Goal: Transaction & Acquisition: Purchase product/service

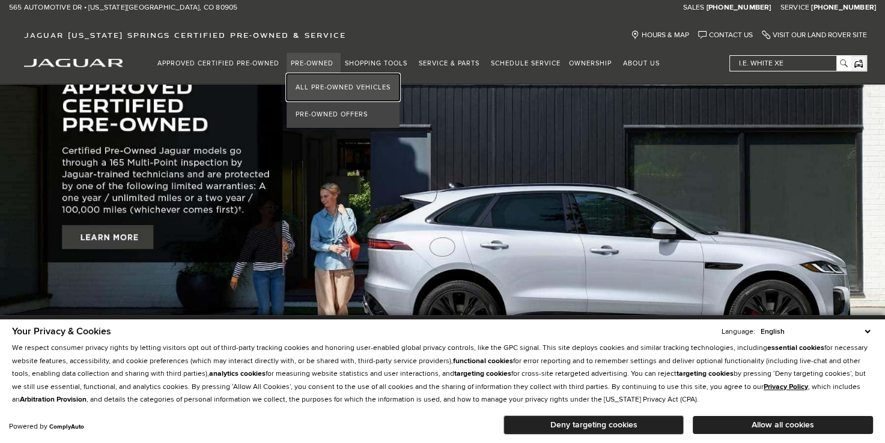
click at [327, 83] on link "All Pre-Owned Vehicles" at bounding box center [343, 87] width 113 height 27
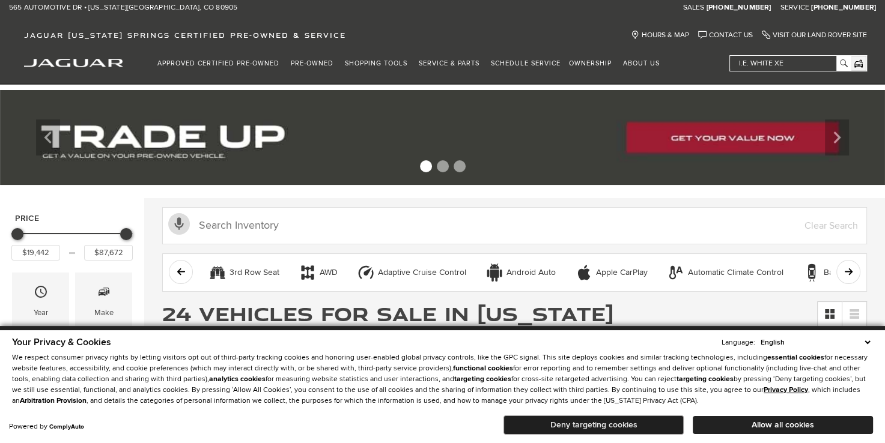
click at [615, 419] on button "Deny targeting cookies" at bounding box center [593, 425] width 180 height 19
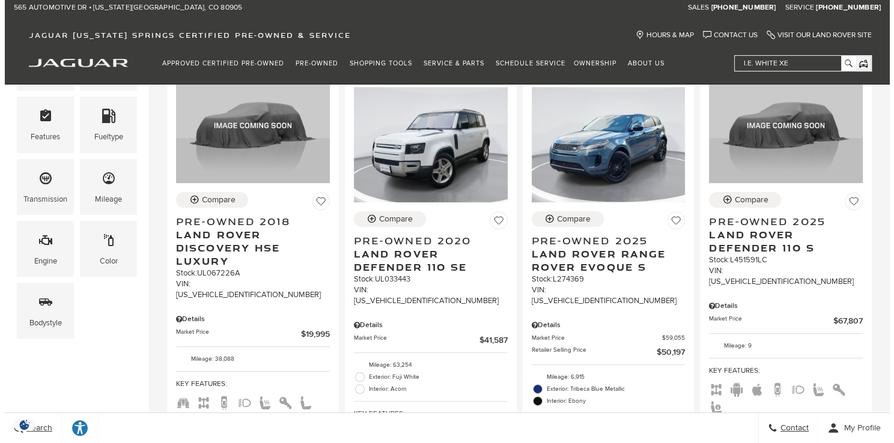
scroll to position [300, 0]
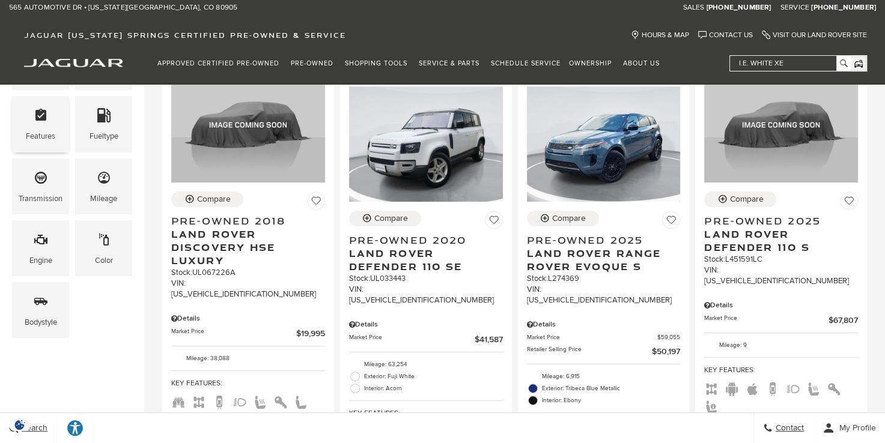
click at [25, 121] on div "Features" at bounding box center [40, 124] width 57 height 56
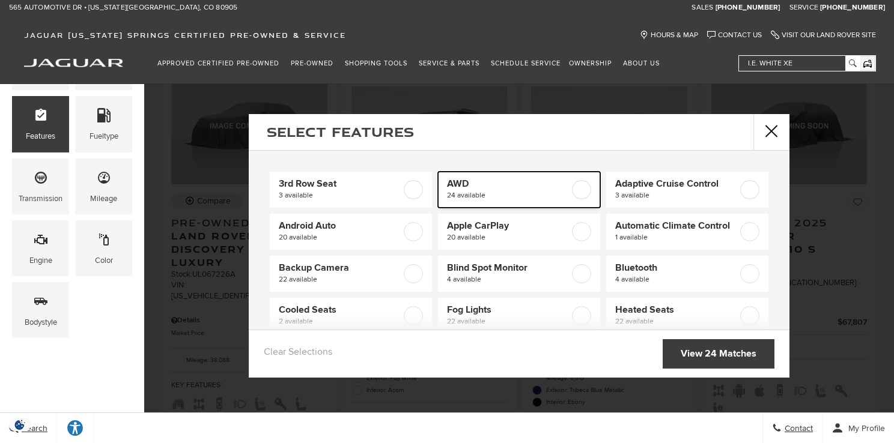
click at [572, 191] on label at bounding box center [581, 189] width 19 height 19
checkbox input "true"
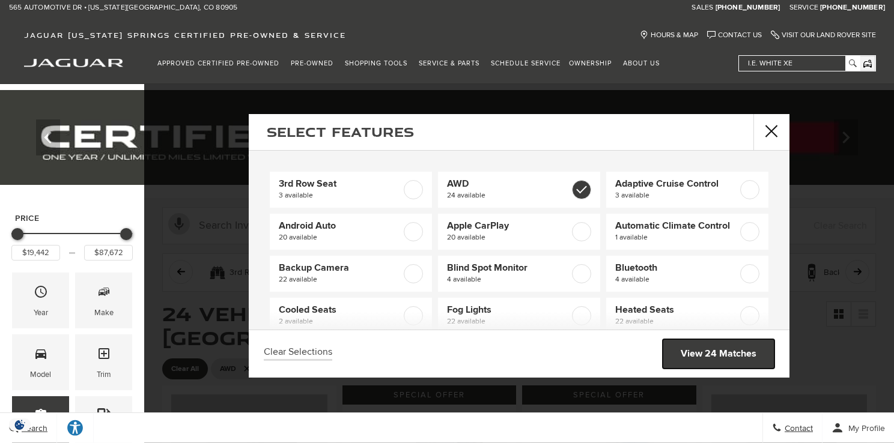
click at [687, 350] on link "View 24 Matches" at bounding box center [719, 353] width 112 height 29
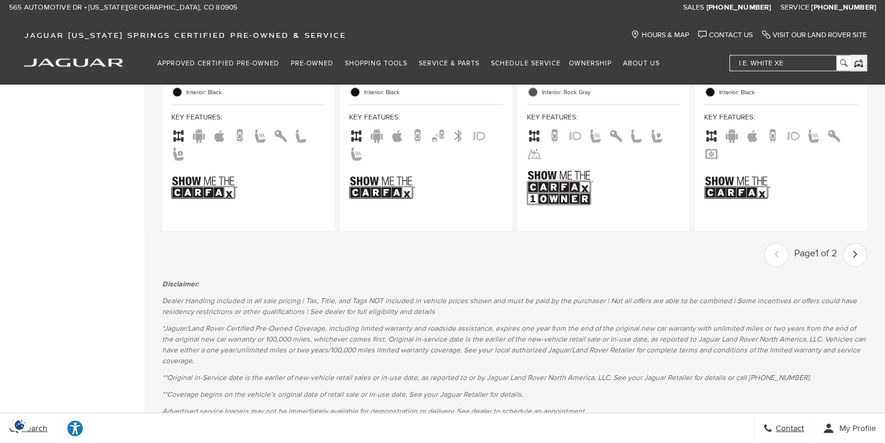
scroll to position [2583, 0]
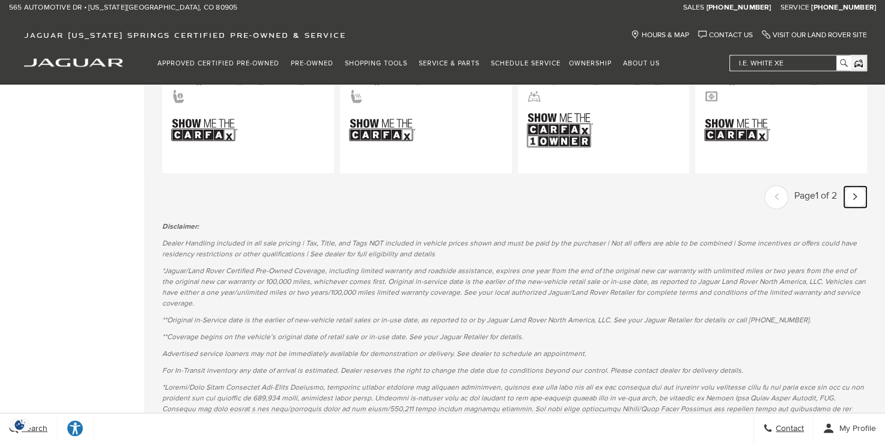
click at [866, 187] on link "Next - Page" at bounding box center [855, 197] width 22 height 21
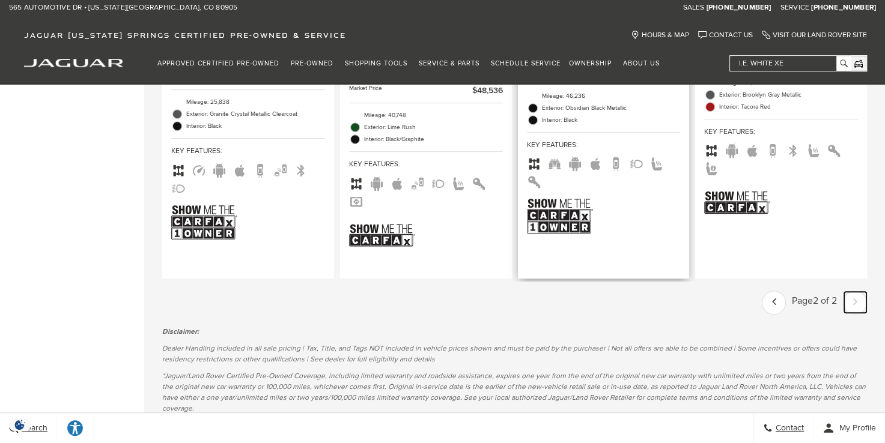
scroll to position [661, 0]
